Goal: Find specific page/section: Find specific page/section

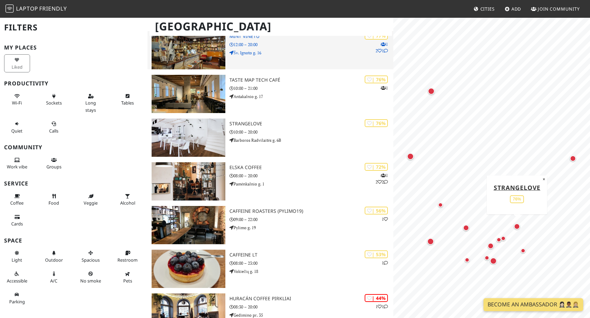
scroll to position [244, 0]
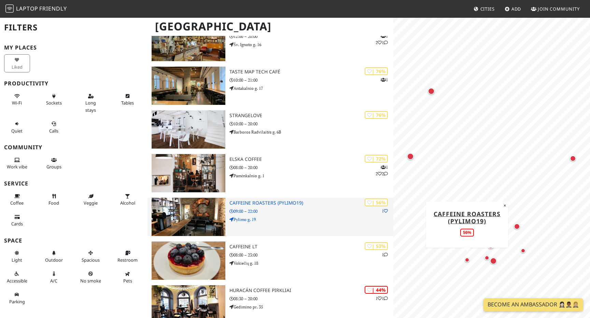
click at [263, 201] on h3 "Caffeine Roasters (Pylimo19)" at bounding box center [311, 203] width 164 height 6
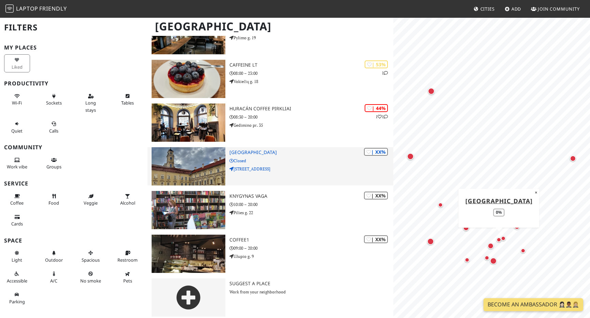
scroll to position [429, 0]
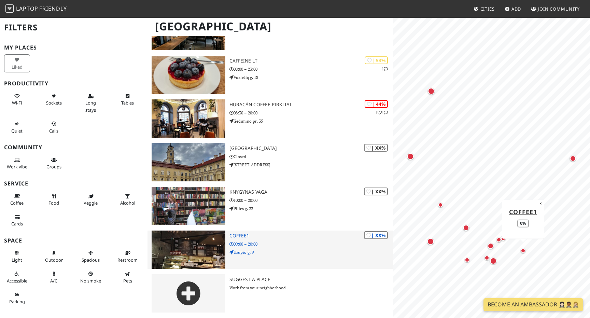
click at [263, 241] on p "09:00 – 20:00" at bounding box center [311, 244] width 164 height 6
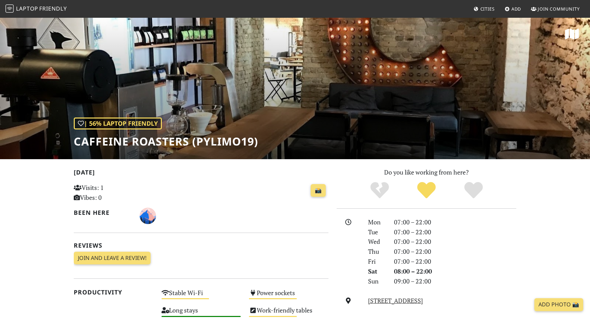
click at [200, 173] on h2 "[DATE]" at bounding box center [201, 174] width 255 height 10
click at [228, 76] on div "| 56% Laptop Friendly Caffeine Roasters (Pylimo19)" at bounding box center [295, 88] width 590 height 142
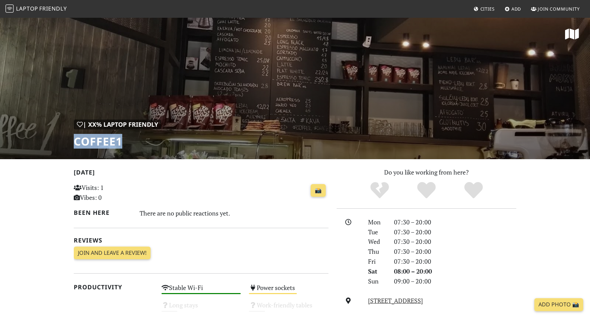
drag, startPoint x: 123, startPoint y: 142, endPoint x: 75, endPoint y: 142, distance: 48.1
click at [75, 142] on h1 "Coffee1" at bounding box center [117, 141] width 87 height 13
copy h1 "Coffee1"
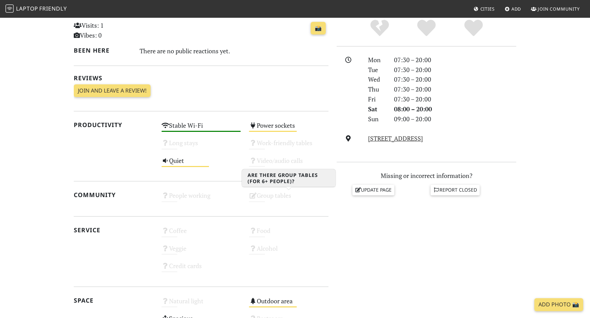
scroll to position [86, 0]
